Goal: Navigation & Orientation: Find specific page/section

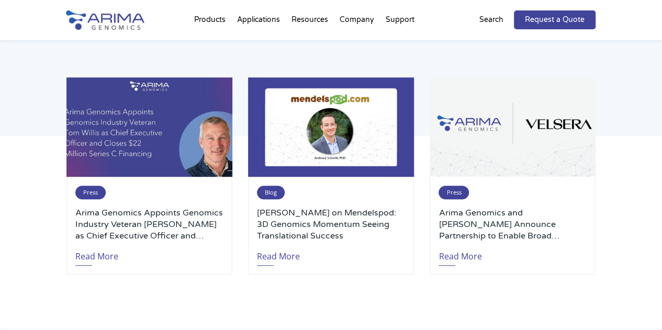
scroll to position [2234, 0]
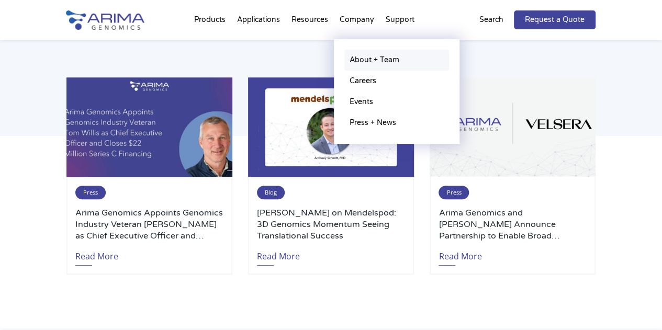
click at [367, 62] on link "About + Team" at bounding box center [396, 60] width 105 height 21
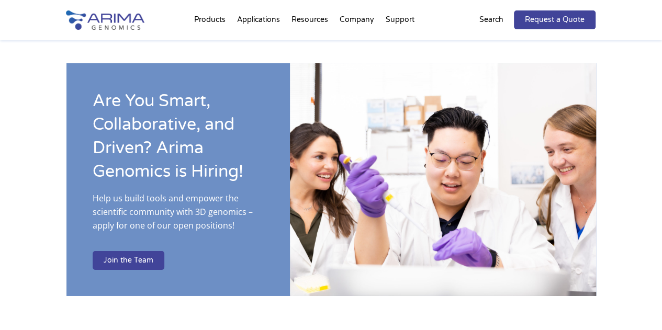
scroll to position [1634, 0]
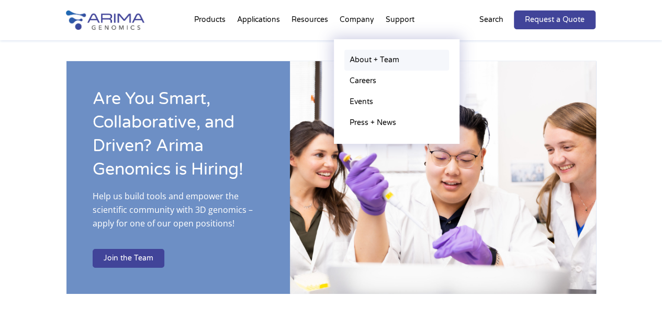
click at [358, 61] on link "About + Team" at bounding box center [396, 60] width 105 height 21
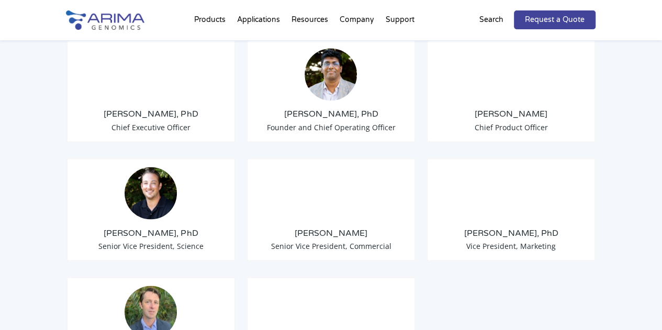
scroll to position [872, 0]
